Goal: Task Accomplishment & Management: Use online tool/utility

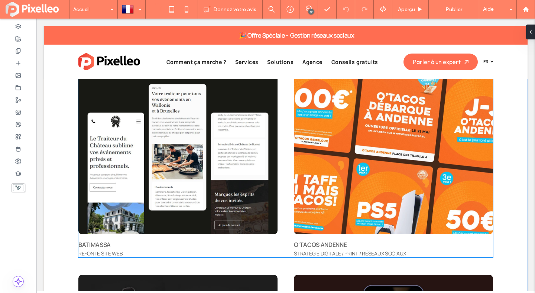
scroll to position [2748, 0]
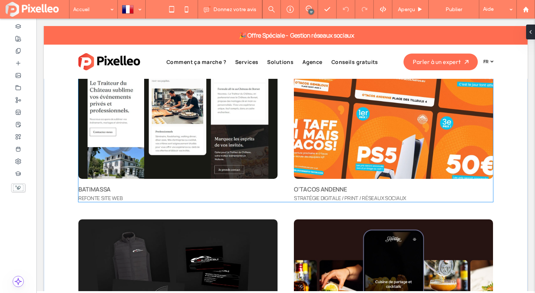
click at [230, 148] on img at bounding box center [177, 98] width 199 height 159
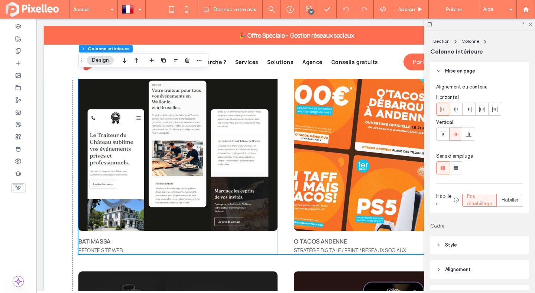
scroll to position [2695, 0]
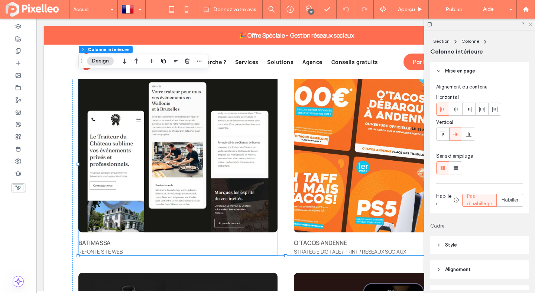
click at [532, 23] on icon at bounding box center [530, 24] width 5 height 5
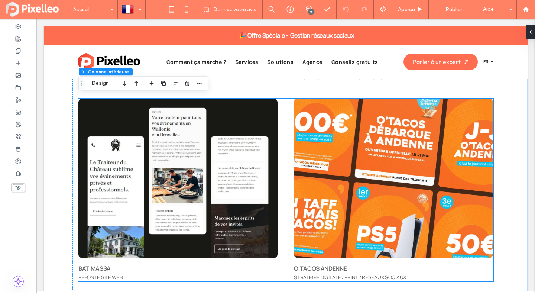
scroll to position [2667, 0]
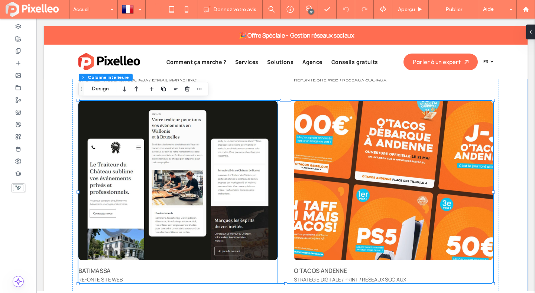
click at [252, 178] on img at bounding box center [177, 180] width 199 height 159
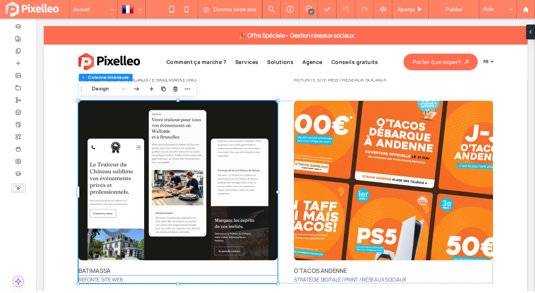
click at [128, 279] on p "REFONTE SITE WEB" at bounding box center [177, 279] width 199 height 8
click at [128, 279] on div "REFONTE SITE WEB" at bounding box center [177, 279] width 199 height 8
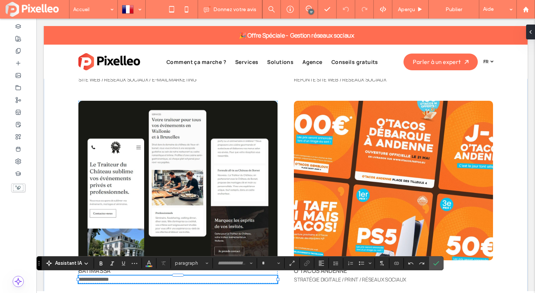
type input "**********"
type input "**"
click at [439, 262] on icon "Confirmer" at bounding box center [436, 263] width 6 height 6
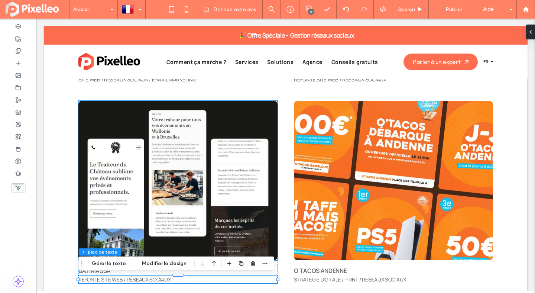
click at [210, 156] on img at bounding box center [177, 180] width 199 height 159
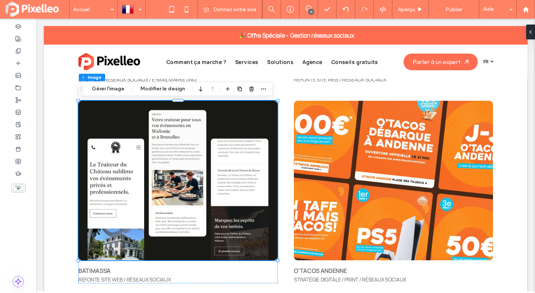
type input "**"
click at [210, 156] on img at bounding box center [177, 180] width 199 height 159
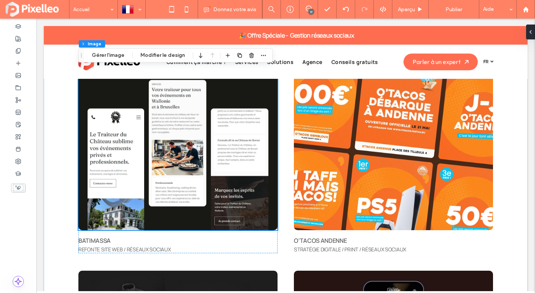
scroll to position [2638, 0]
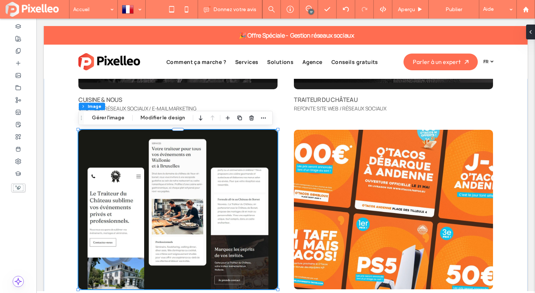
click at [179, 169] on img at bounding box center [177, 209] width 199 height 159
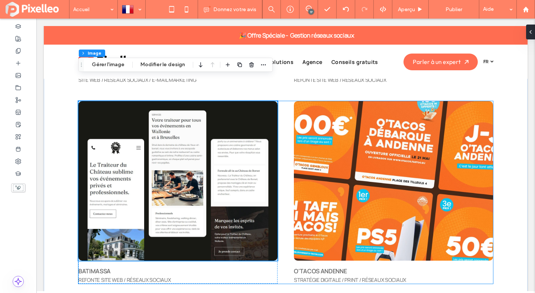
scroll to position [2691, 0]
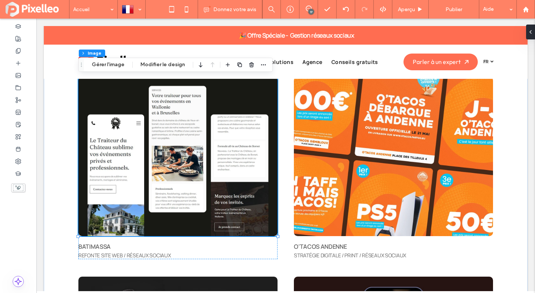
click at [205, 152] on img at bounding box center [177, 156] width 199 height 159
